Goal: Information Seeking & Learning: Learn about a topic

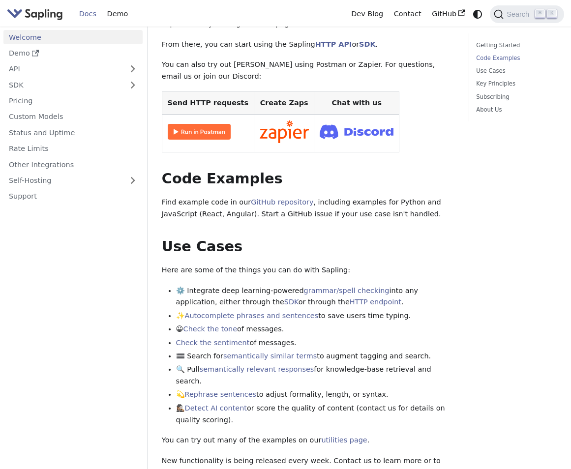
scroll to position [249, 0]
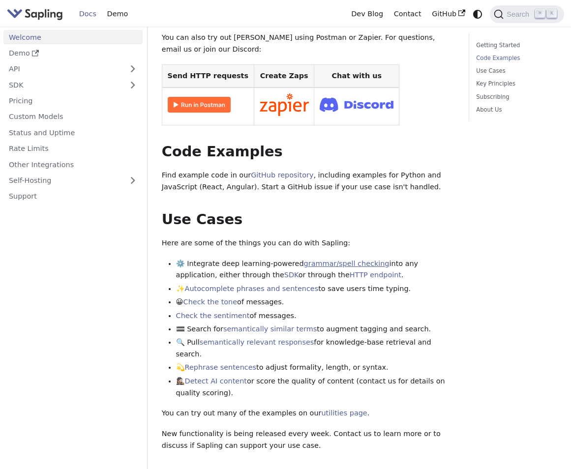
click at [354, 259] on link "grammar/spell checking" at bounding box center [347, 263] width 86 height 8
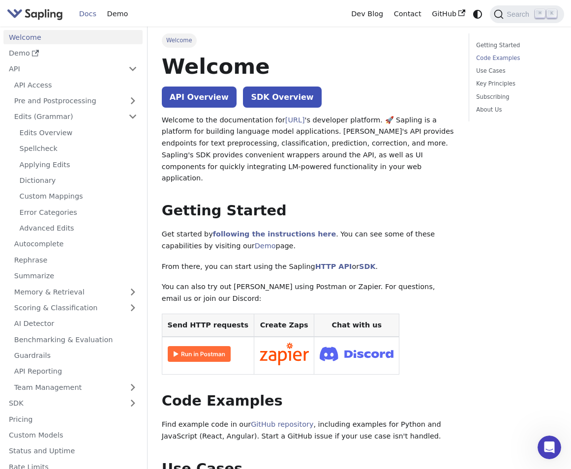
scroll to position [249, 0]
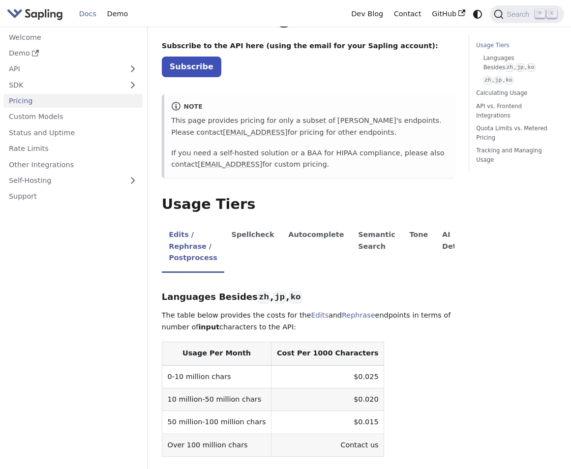
scroll to position [53, 0]
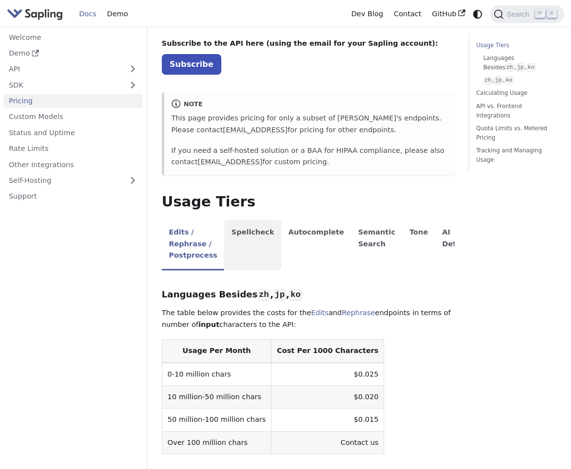
click at [244, 231] on li "Spellcheck" at bounding box center [252, 245] width 57 height 51
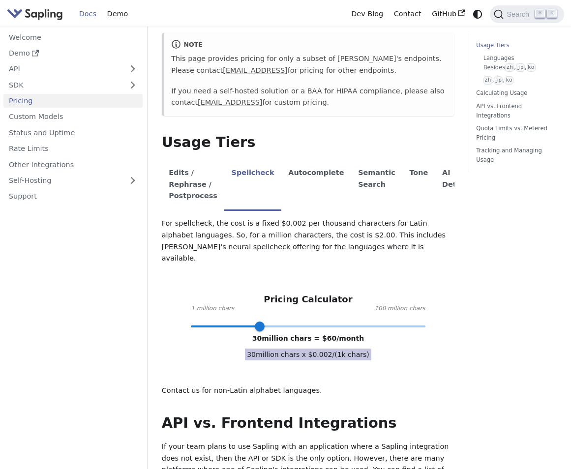
scroll to position [78, 0]
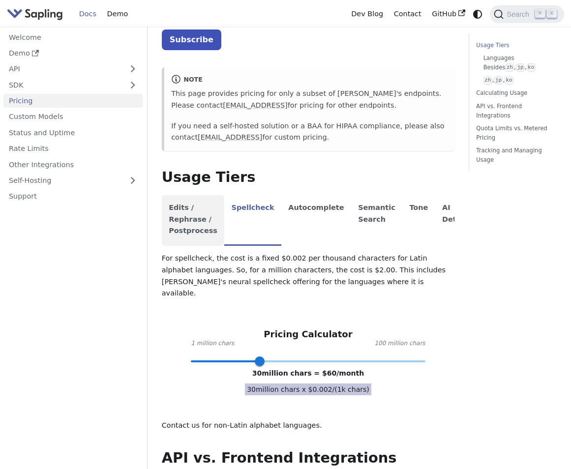
click at [186, 222] on li "Edits / Rephrase / Postprocess" at bounding box center [193, 220] width 62 height 51
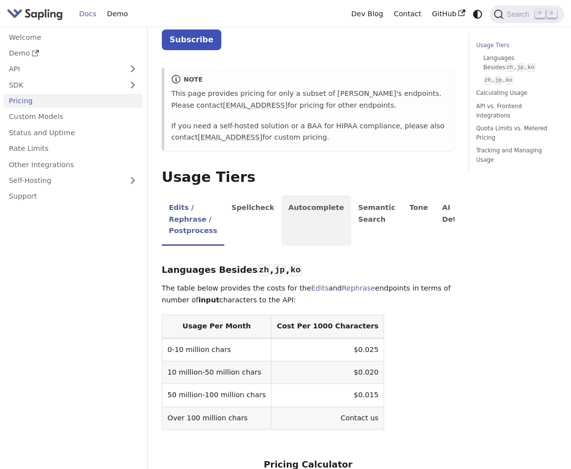
click at [296, 210] on li "Autocomplete" at bounding box center [316, 220] width 70 height 51
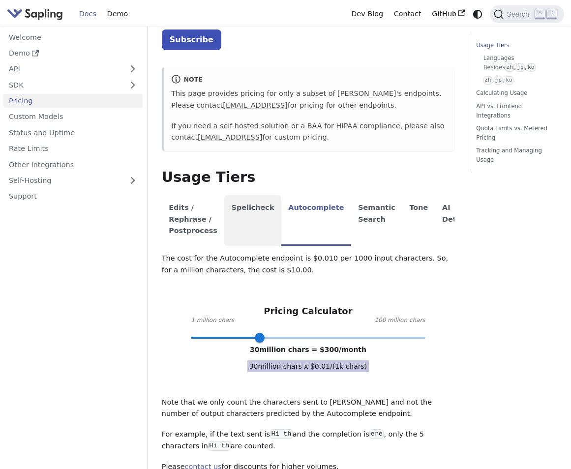
click at [224, 202] on li "Spellcheck" at bounding box center [252, 220] width 57 height 51
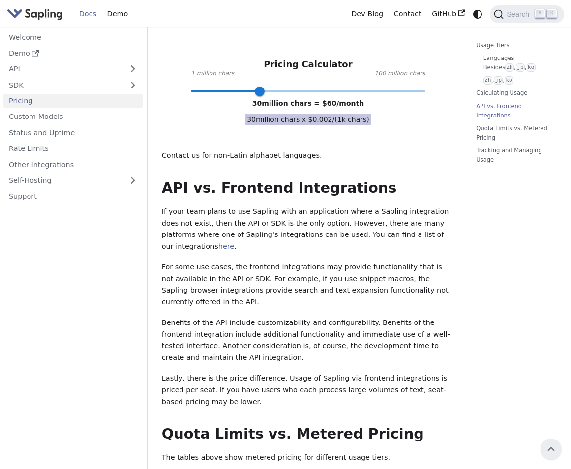
scroll to position [323, 0]
